Goal: Transaction & Acquisition: Download file/media

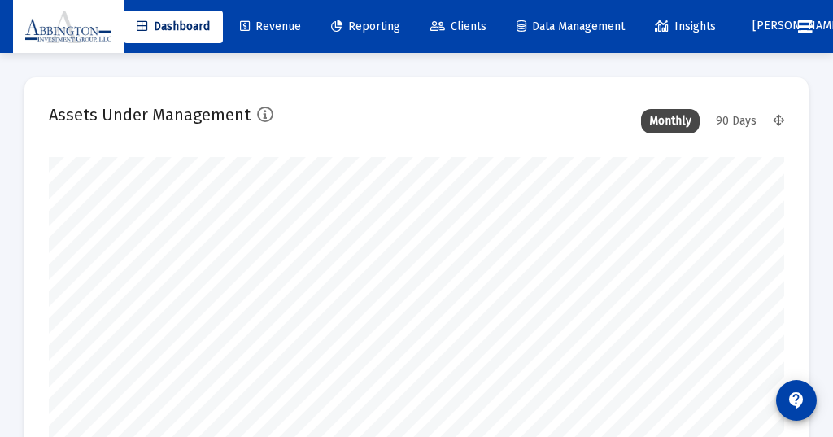
type input "[DATE]"
click at [733, 117] on div "90 Days" at bounding box center [735, 121] width 57 height 24
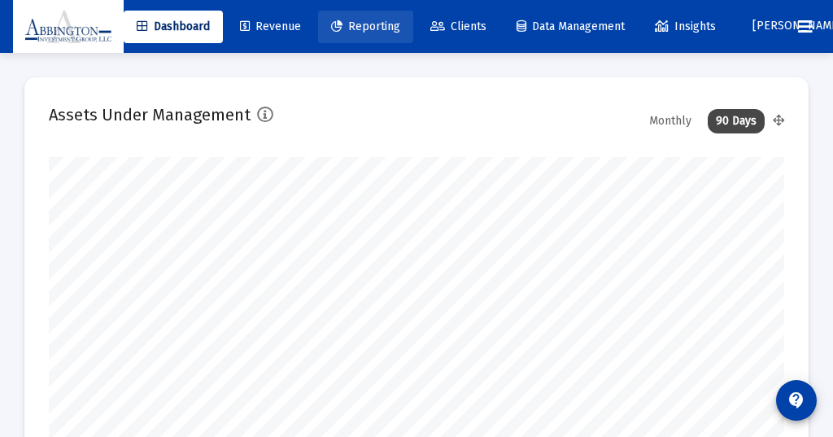
click at [380, 24] on span "Reporting" at bounding box center [365, 27] width 69 height 14
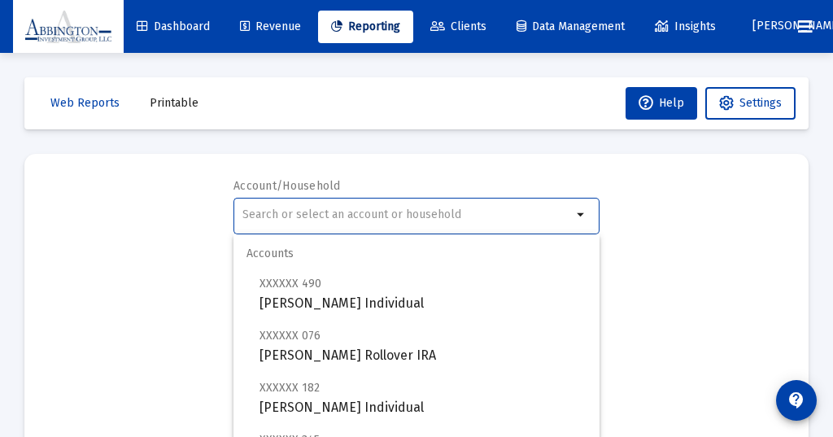
click at [283, 208] on input "text" at bounding box center [406, 214] width 329 height 13
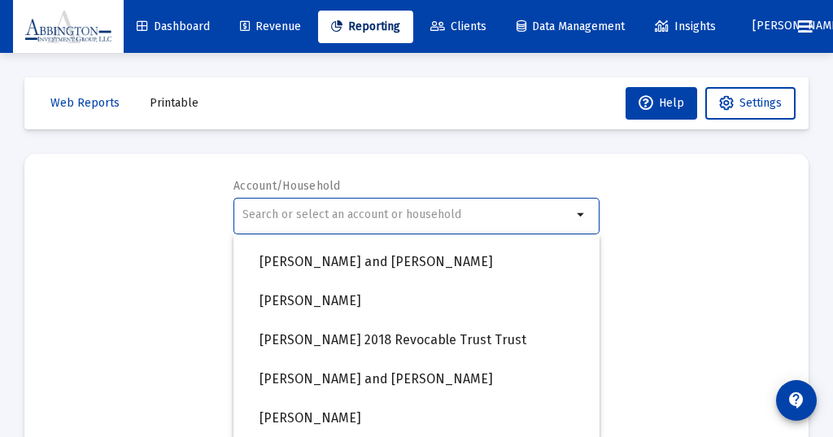
scroll to position [1261, 0]
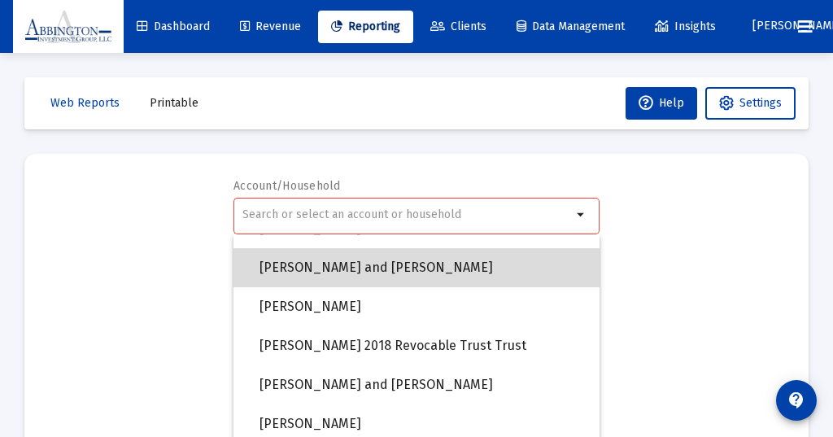
click at [328, 260] on span "[PERSON_NAME] and [PERSON_NAME]" at bounding box center [422, 267] width 327 height 39
type input "[PERSON_NAME] and [PERSON_NAME]"
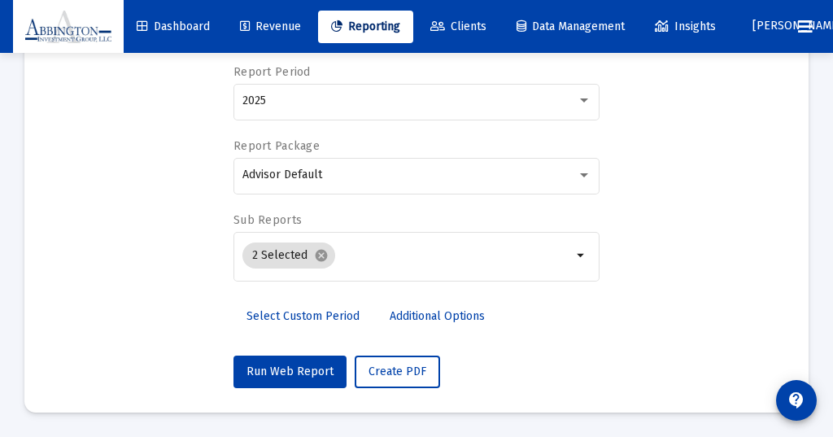
scroll to position [188, 0]
click at [286, 364] on span "Run Web Report" at bounding box center [289, 371] width 87 height 14
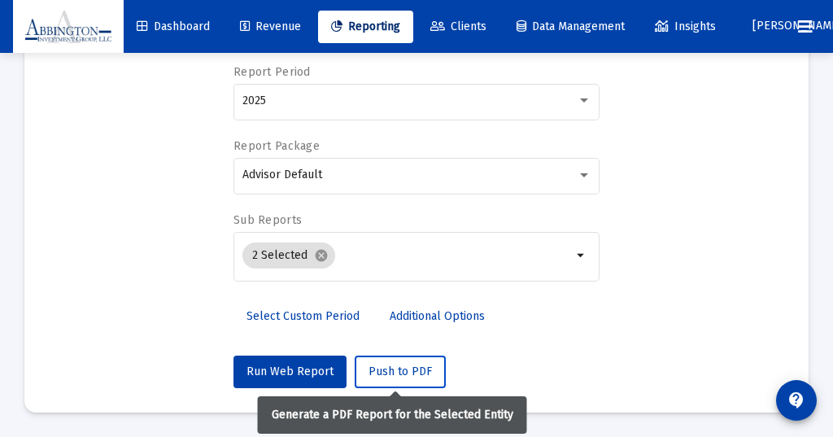
click at [384, 367] on span "Push to PDF" at bounding box center [399, 371] width 63 height 14
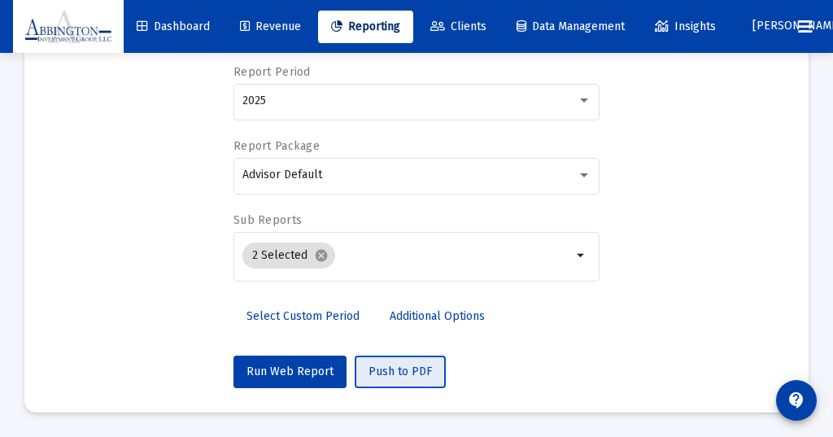
click at [389, 365] on span "Push to PDF" at bounding box center [399, 371] width 63 height 14
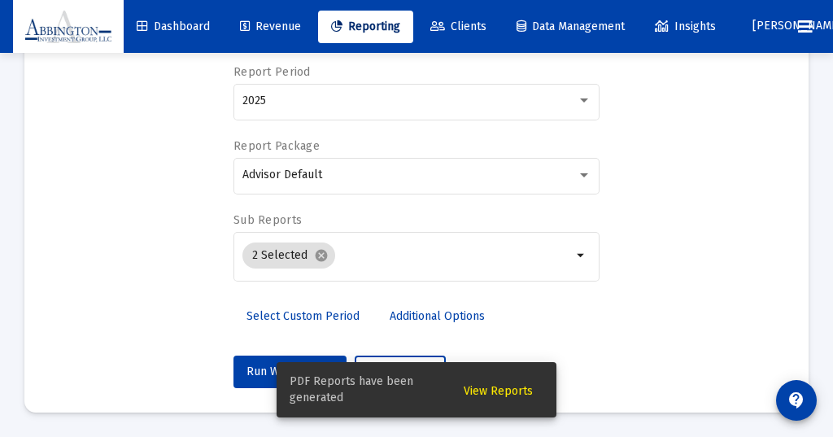
click at [500, 391] on span "View Reports" at bounding box center [497, 391] width 69 height 14
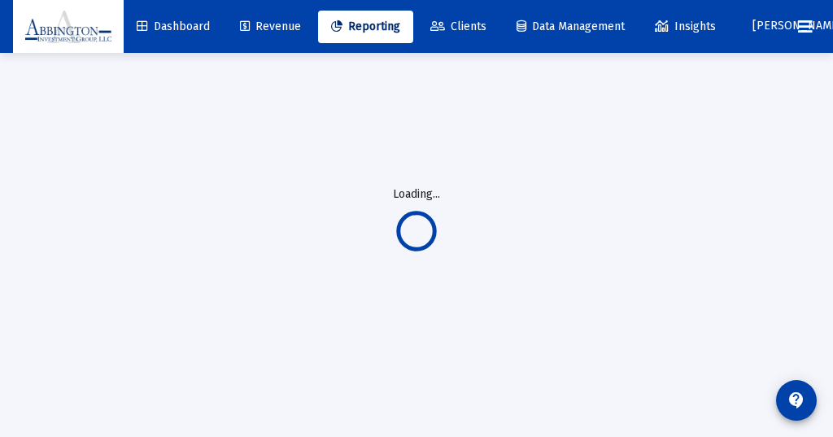
scroll to position [53, 0]
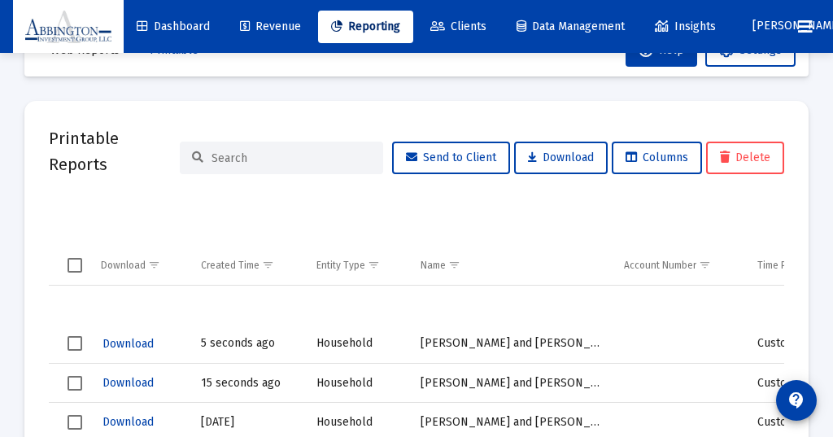
click at [131, 343] on span "Download" at bounding box center [127, 344] width 51 height 14
